Goal: Communication & Community: Answer question/provide support

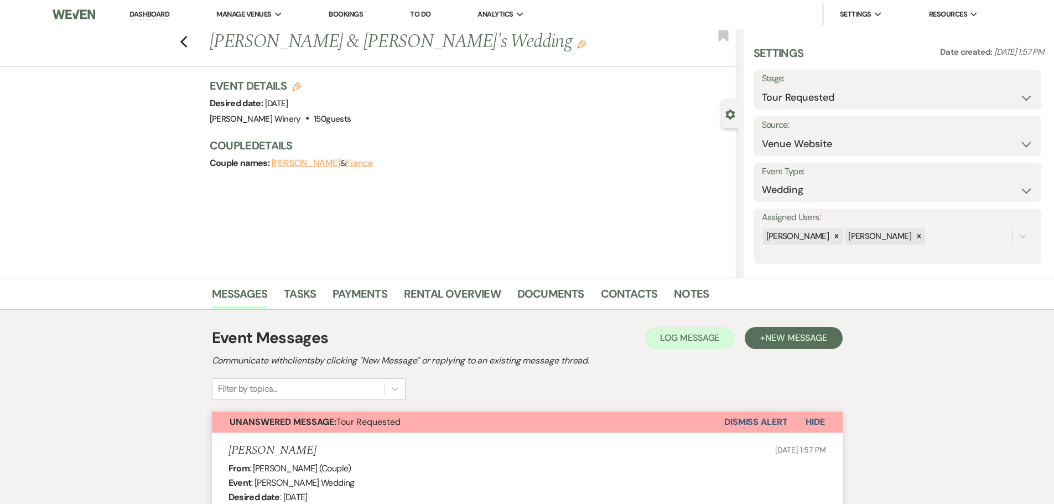
select select "2"
select select "5"
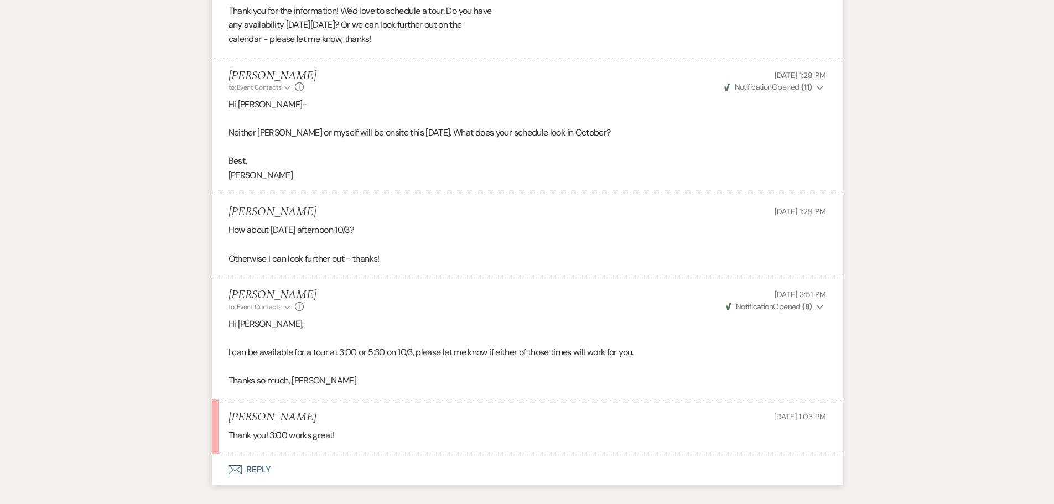
click at [237, 464] on button "Envelope Reply" at bounding box center [527, 469] width 631 height 31
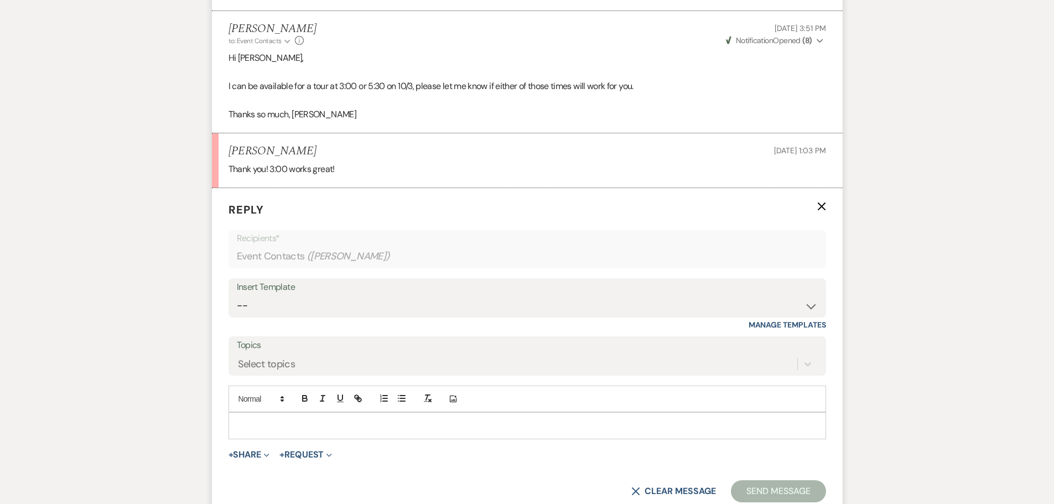
scroll to position [1387, 0]
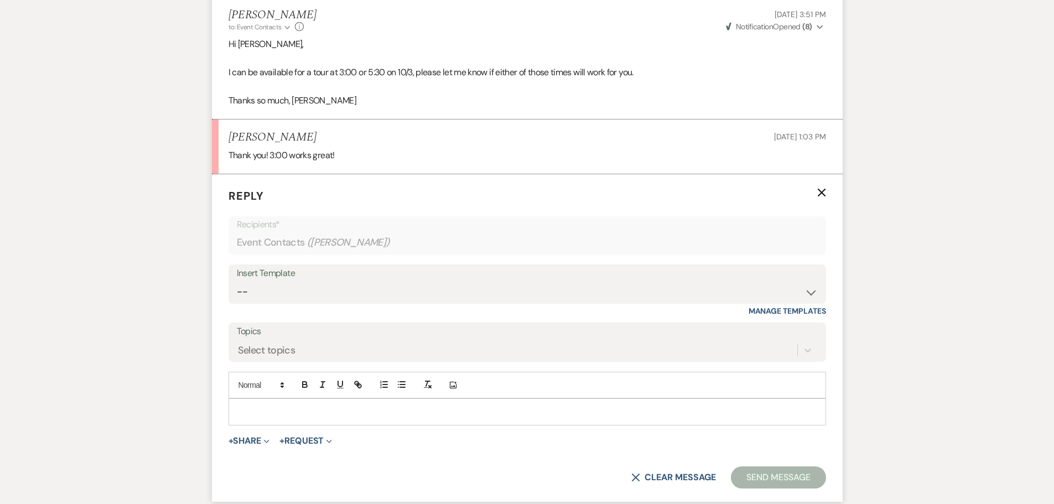
click at [250, 408] on p at bounding box center [527, 412] width 580 height 12
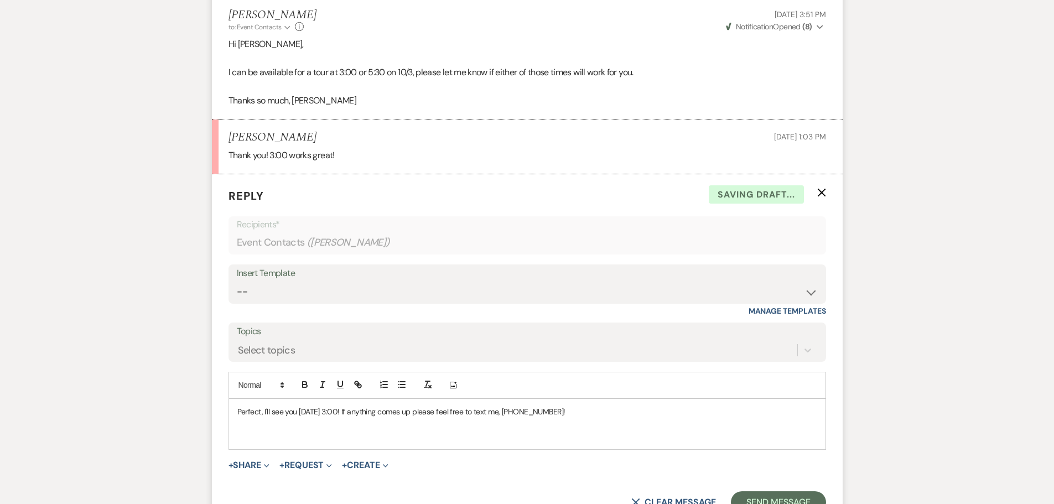
click at [571, 410] on p "Perfect, I'll see you [DATE] 3:00! If anything comes up please feel free to tex…" at bounding box center [527, 412] width 580 height 12
click at [251, 433] on p at bounding box center [527, 437] width 580 height 12
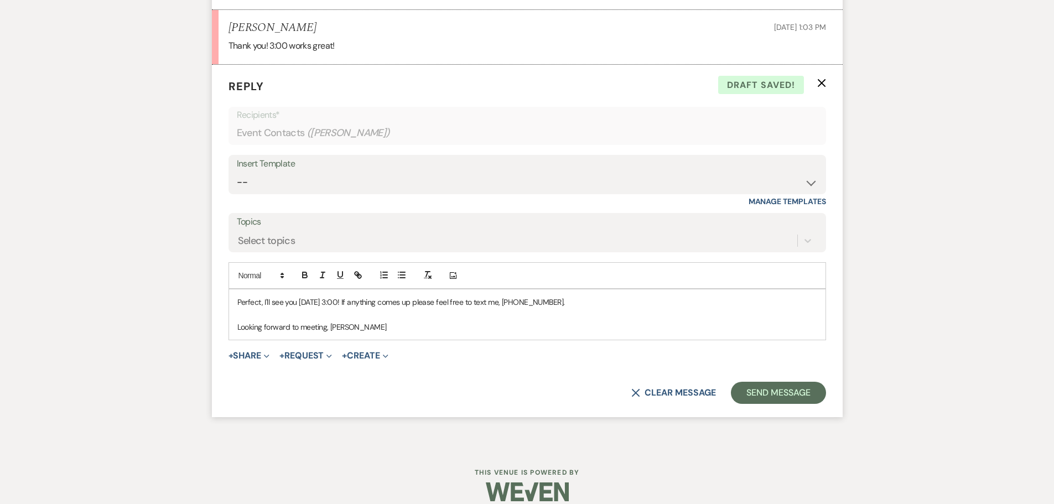
scroll to position [1498, 0]
click at [792, 395] on button "Send Message" at bounding box center [778, 392] width 95 height 22
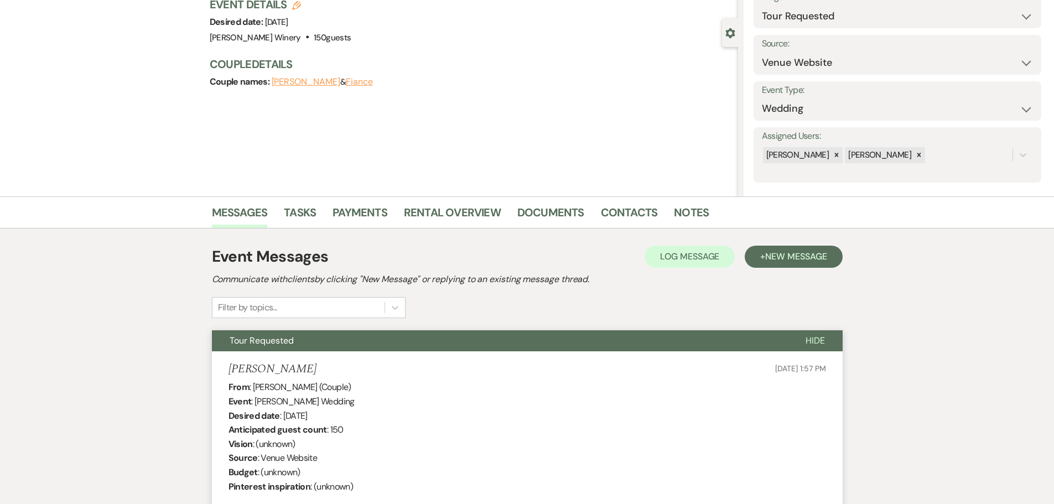
scroll to position [0, 0]
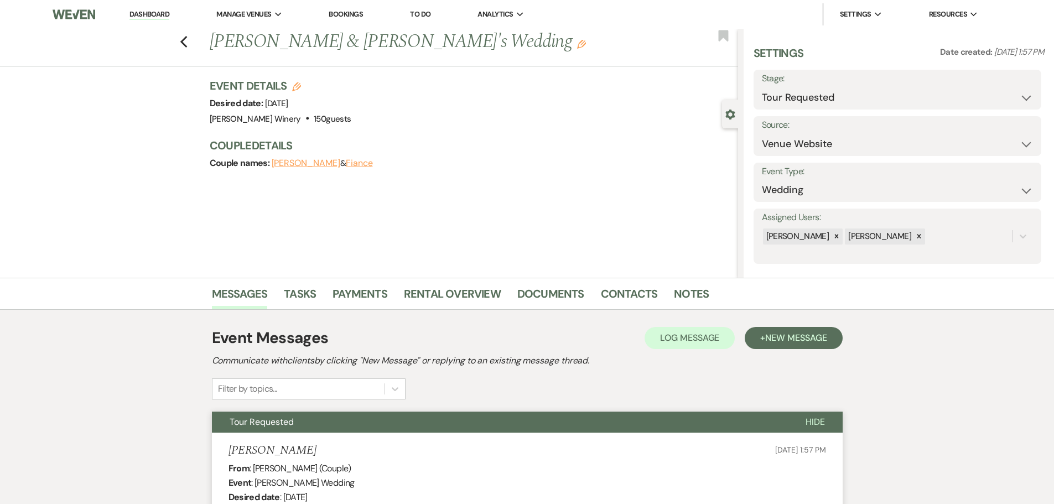
click at [148, 9] on link "Dashboard" at bounding box center [149, 14] width 40 height 11
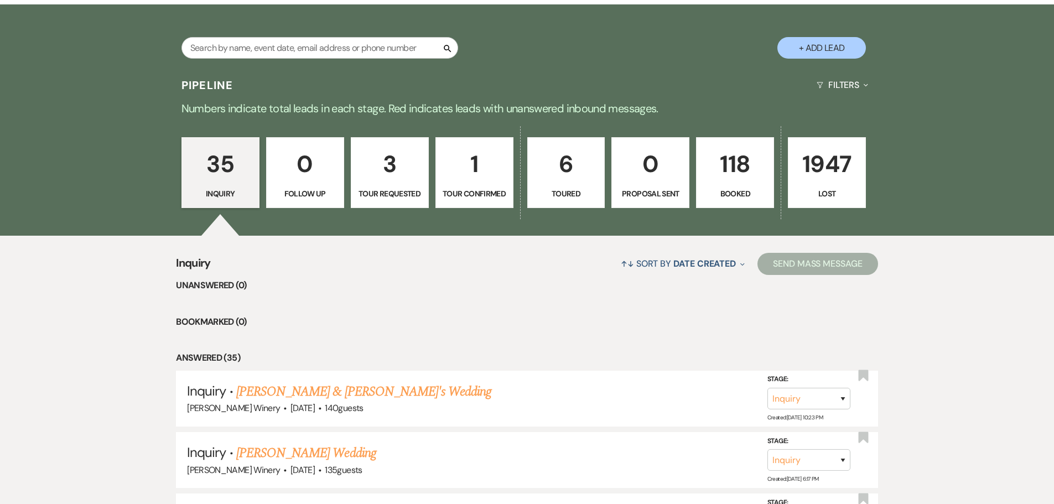
scroll to position [221, 0]
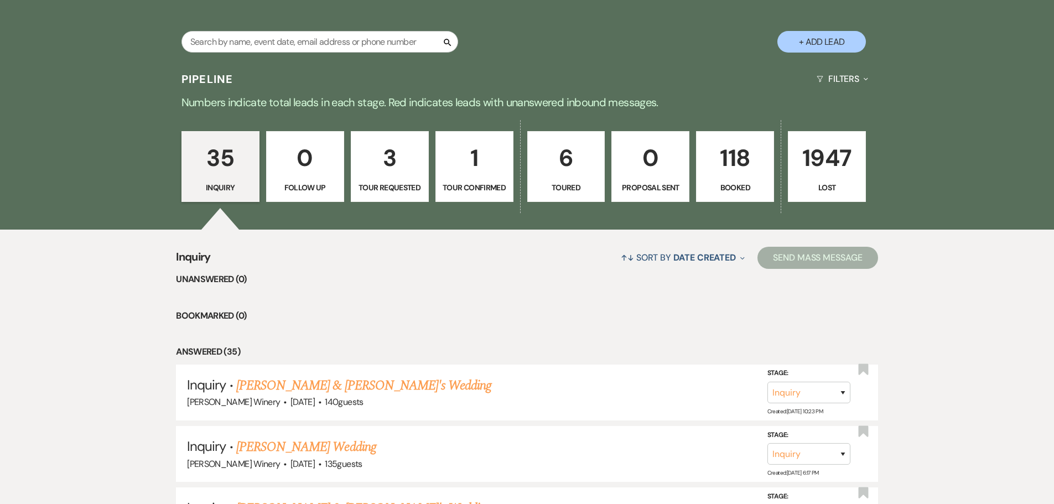
click at [377, 152] on p "3" at bounding box center [390, 157] width 64 height 37
select select "2"
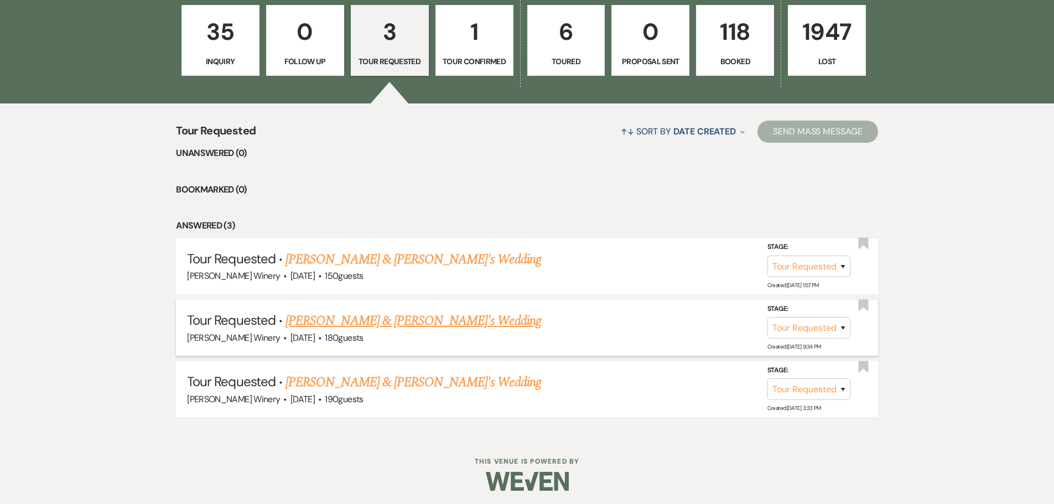
scroll to position [351, 0]
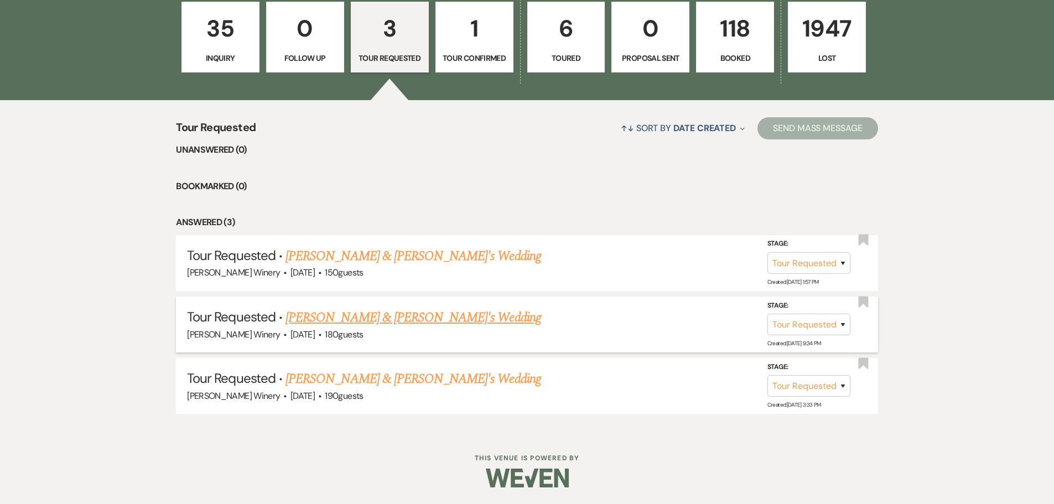
click at [365, 315] on link "[PERSON_NAME] & [PERSON_NAME]'s Wedding" at bounding box center [414, 318] width 256 height 20
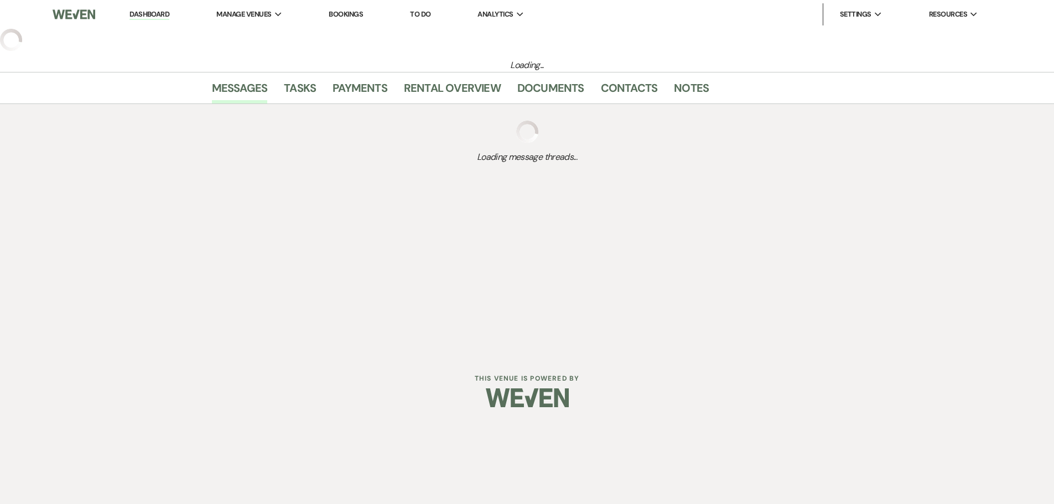
select select "2"
select select "5"
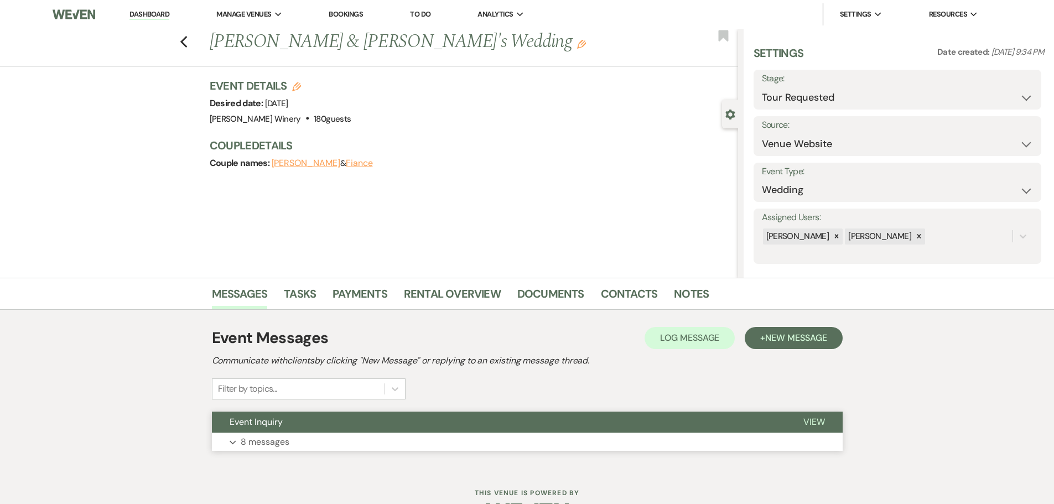
click at [300, 445] on button "Expand 8 messages" at bounding box center [527, 442] width 631 height 19
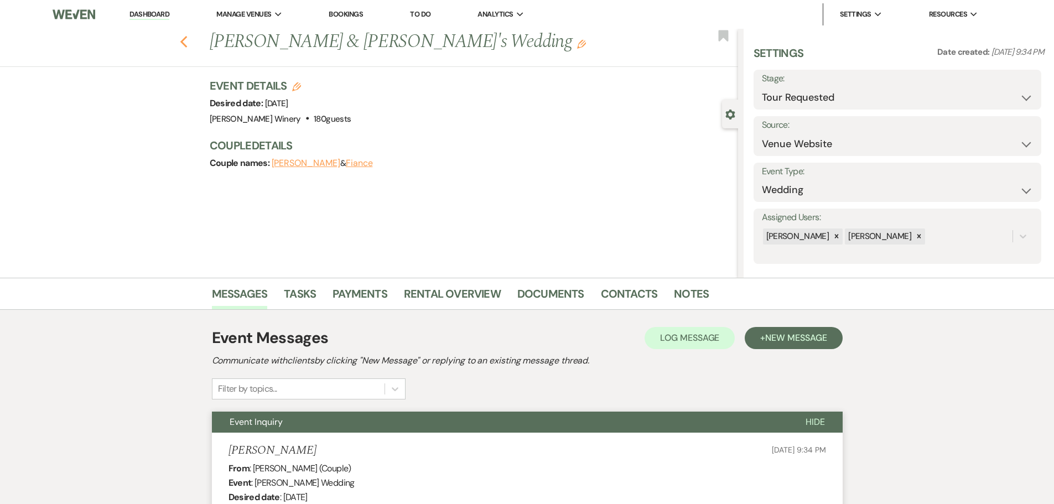
click at [188, 42] on icon "Previous" at bounding box center [184, 41] width 8 height 13
select select "2"
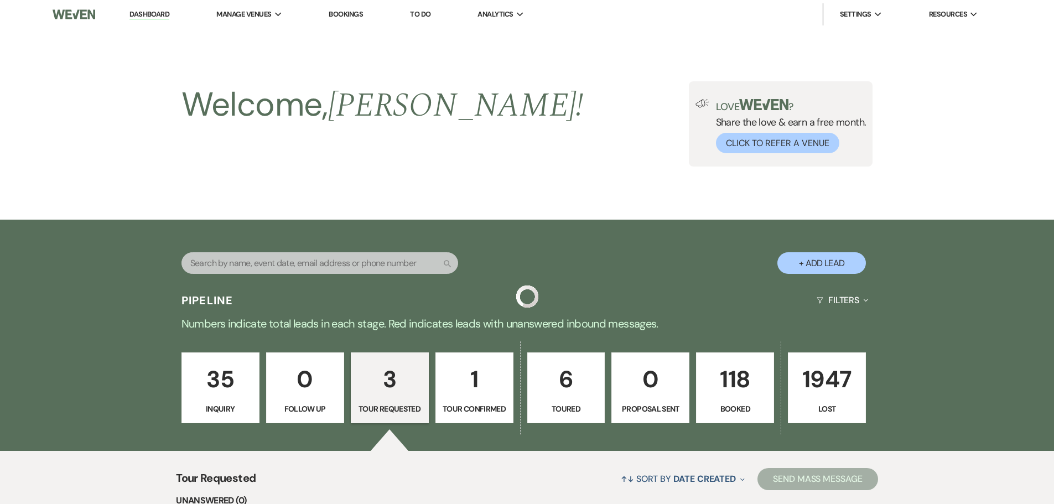
scroll to position [351, 0]
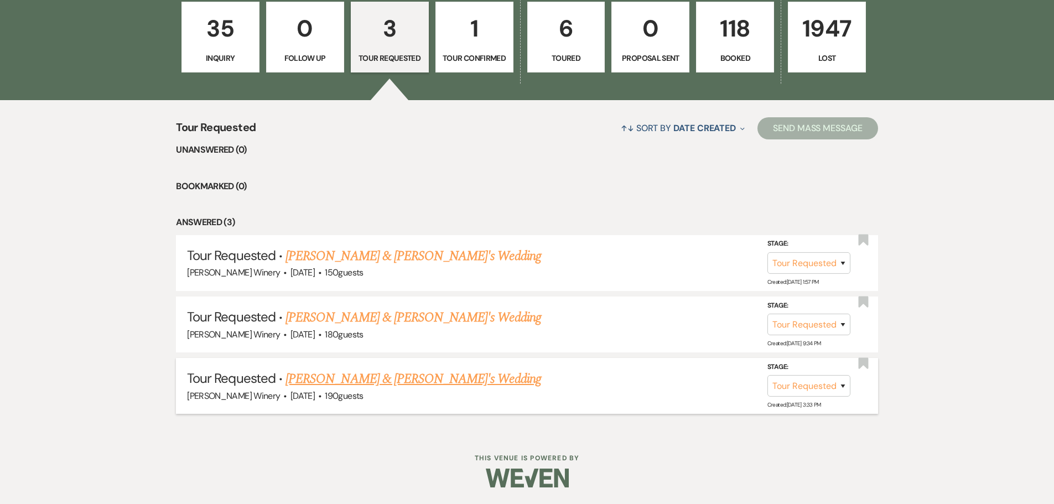
click at [354, 380] on link "[PERSON_NAME] & [PERSON_NAME]'s Wedding" at bounding box center [414, 379] width 256 height 20
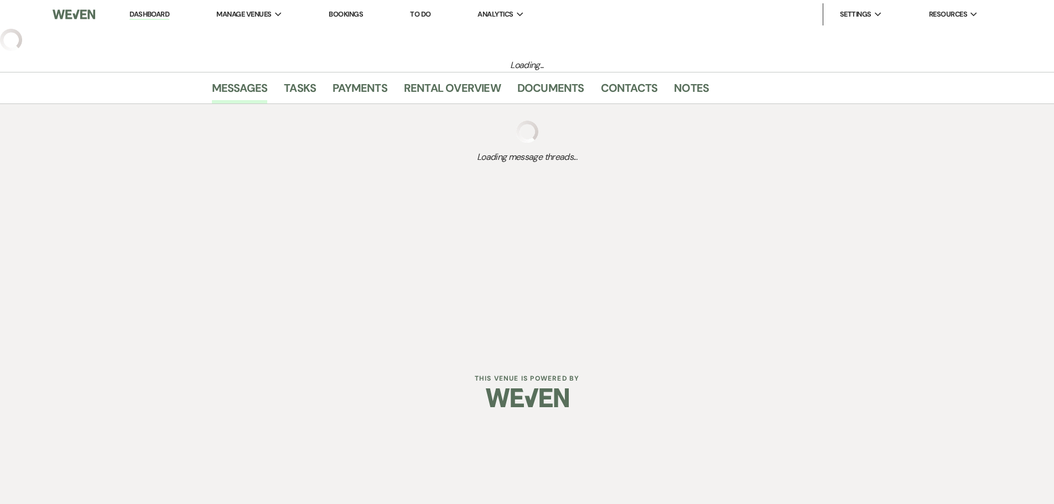
select select "2"
select select "5"
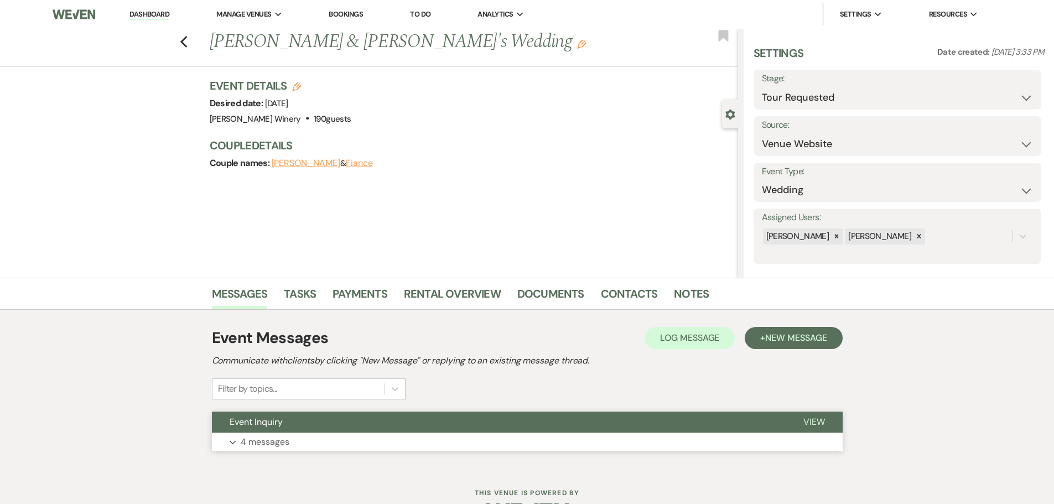
click at [317, 434] on button "Expand 4 messages" at bounding box center [527, 442] width 631 height 19
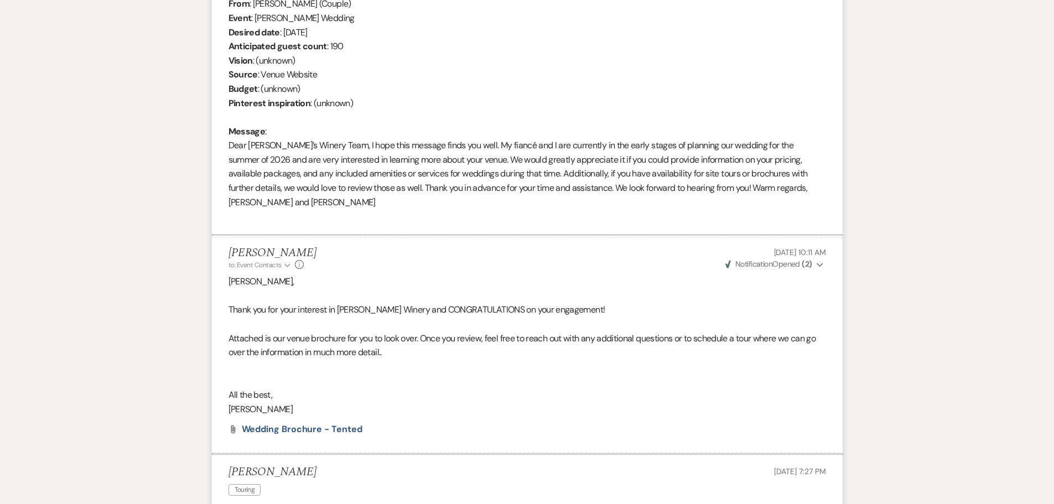
scroll to position [250, 0]
